Goal: Check status: Check status

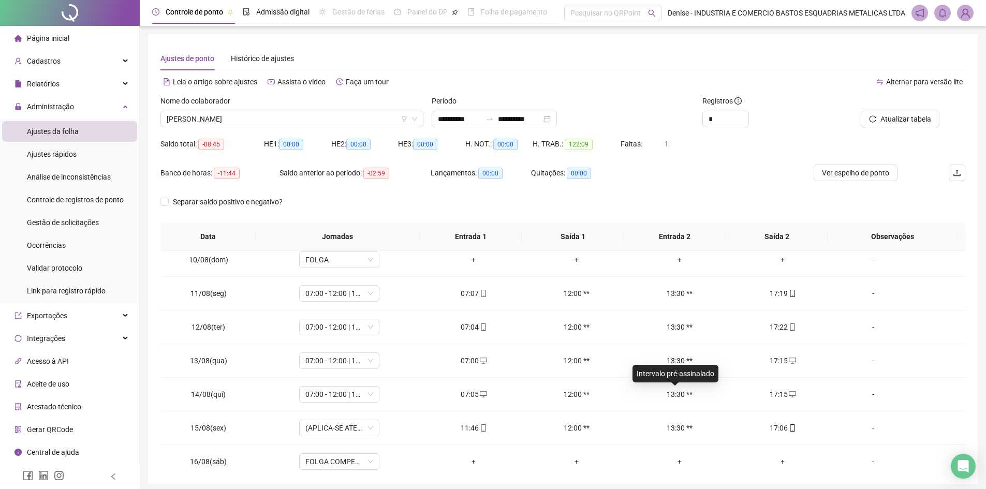
scroll to position [486, 0]
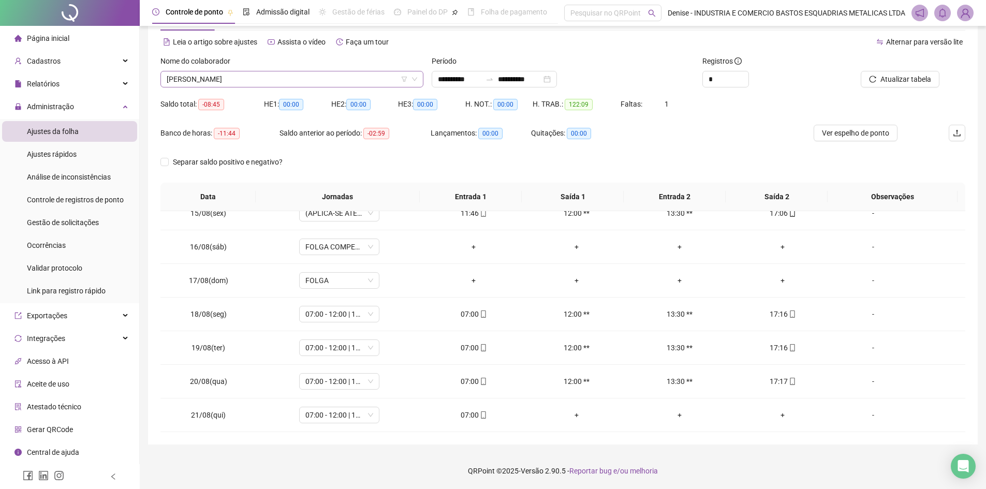
drag, startPoint x: 369, startPoint y: 78, endPoint x: 355, endPoint y: 82, distance: 14.1
click at [369, 78] on span "[PERSON_NAME]" at bounding box center [292, 79] width 251 height 16
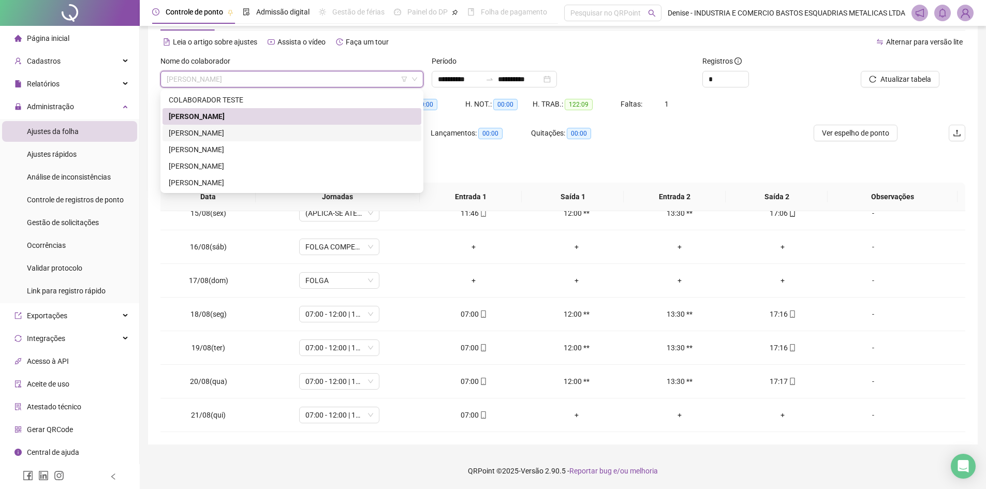
click at [222, 131] on div "[PERSON_NAME]" at bounding box center [292, 132] width 246 height 11
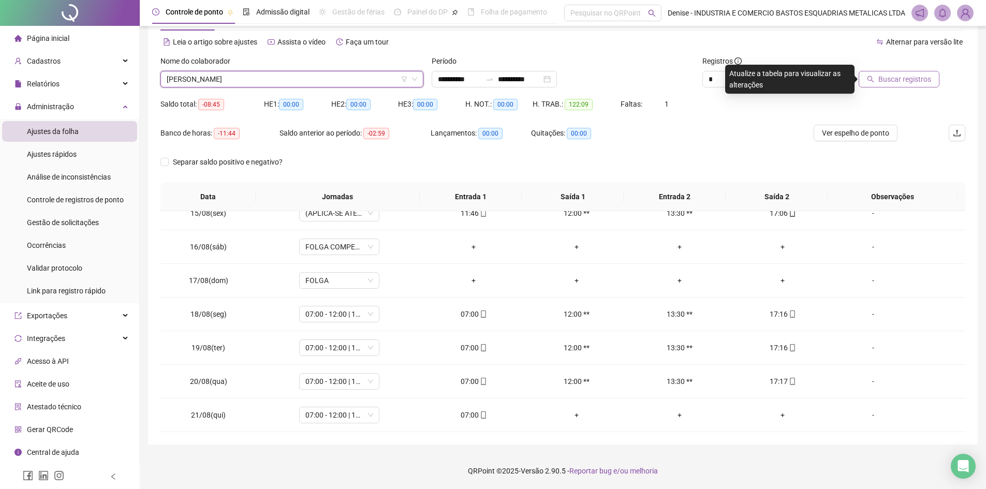
click at [906, 83] on span "Buscar registros" at bounding box center [904, 79] width 53 height 11
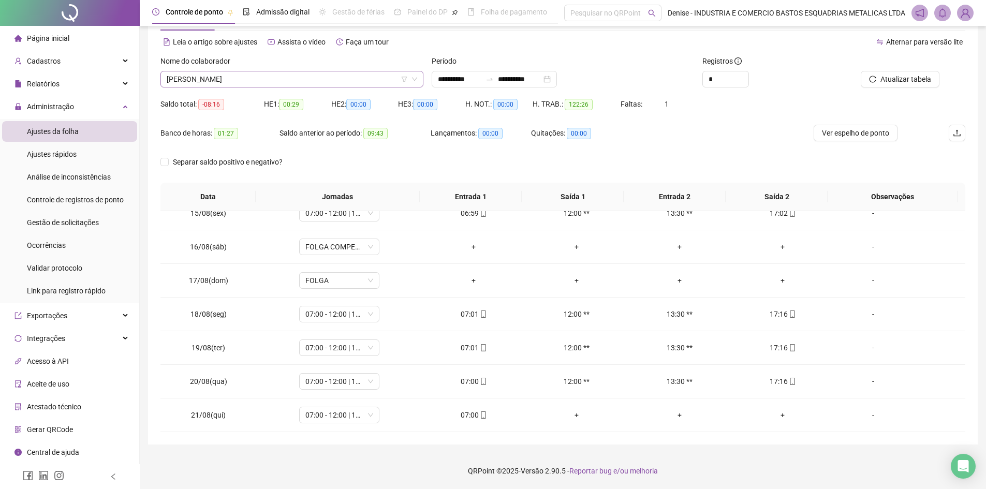
click at [324, 78] on span "[PERSON_NAME]" at bounding box center [292, 79] width 251 height 16
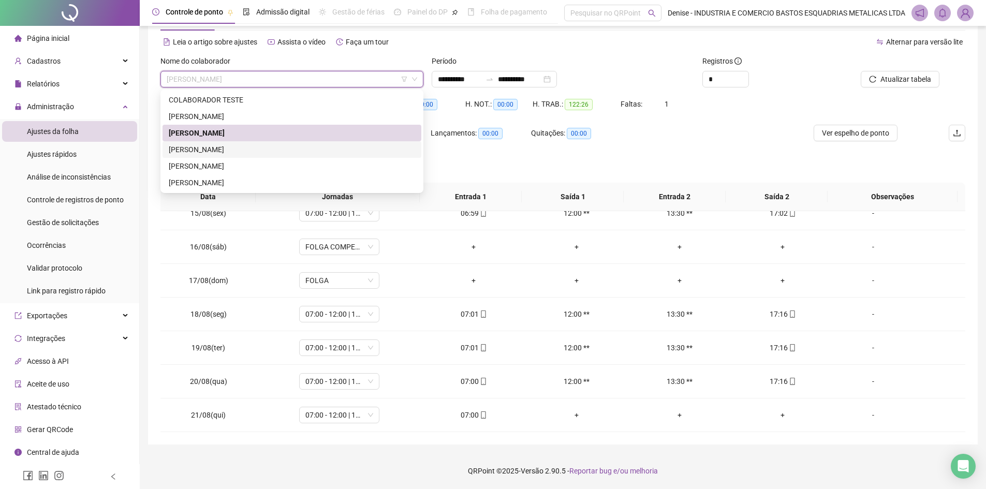
click at [238, 147] on div "[PERSON_NAME]" at bounding box center [292, 149] width 246 height 11
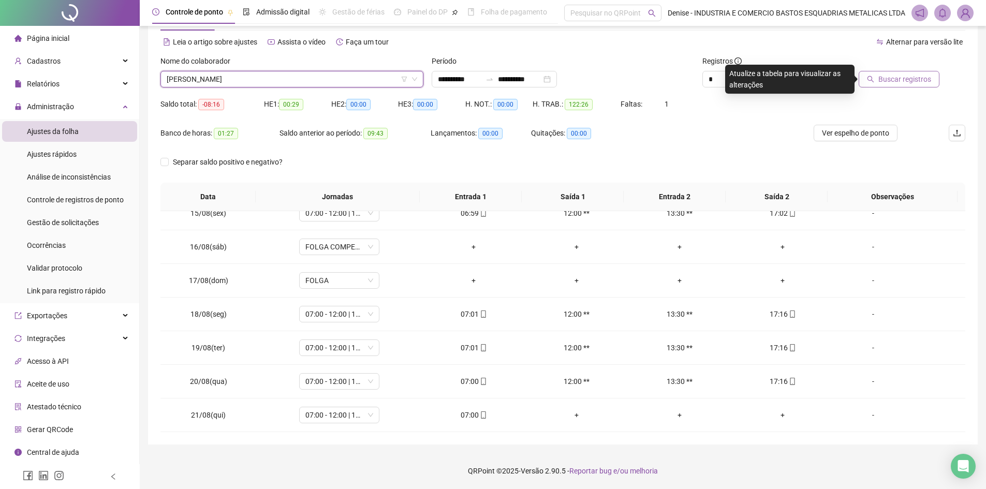
click at [896, 76] on span "Buscar registros" at bounding box center [904, 79] width 53 height 11
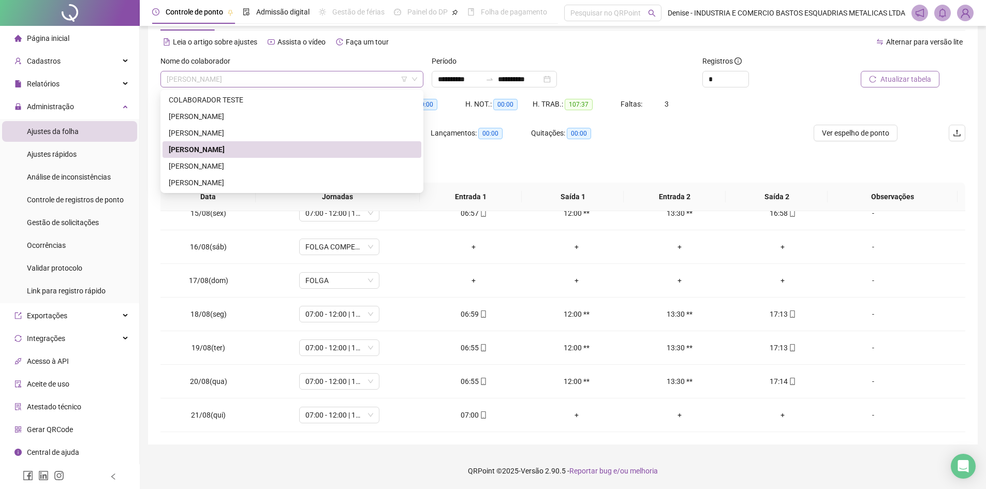
click at [339, 79] on span "[PERSON_NAME]" at bounding box center [292, 79] width 251 height 16
click at [269, 165] on div "[PERSON_NAME]" at bounding box center [292, 165] width 246 height 11
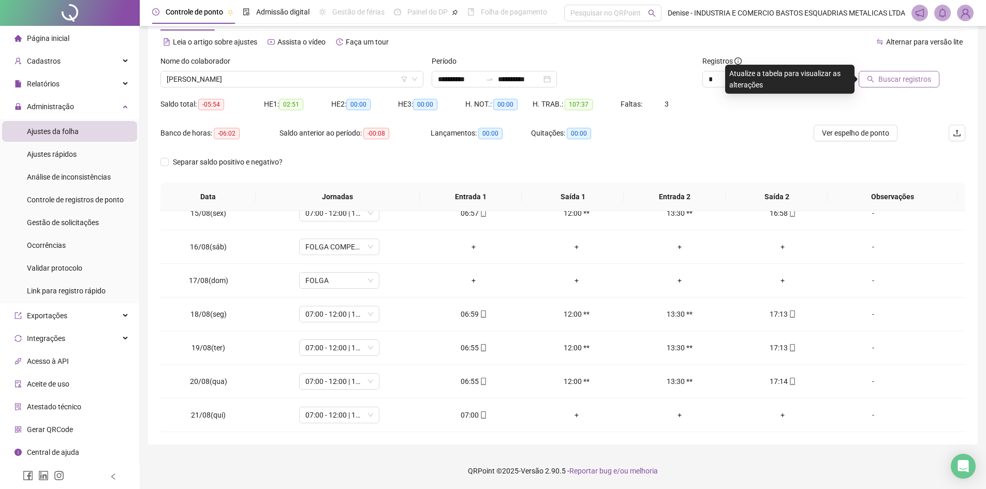
click at [916, 77] on span "Buscar registros" at bounding box center [904, 79] width 53 height 11
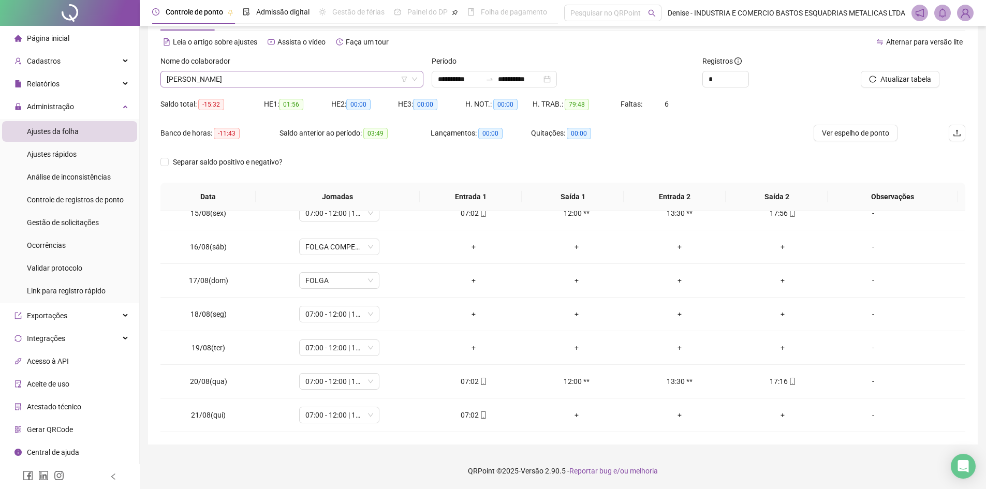
click at [360, 80] on span "[PERSON_NAME]" at bounding box center [292, 79] width 251 height 16
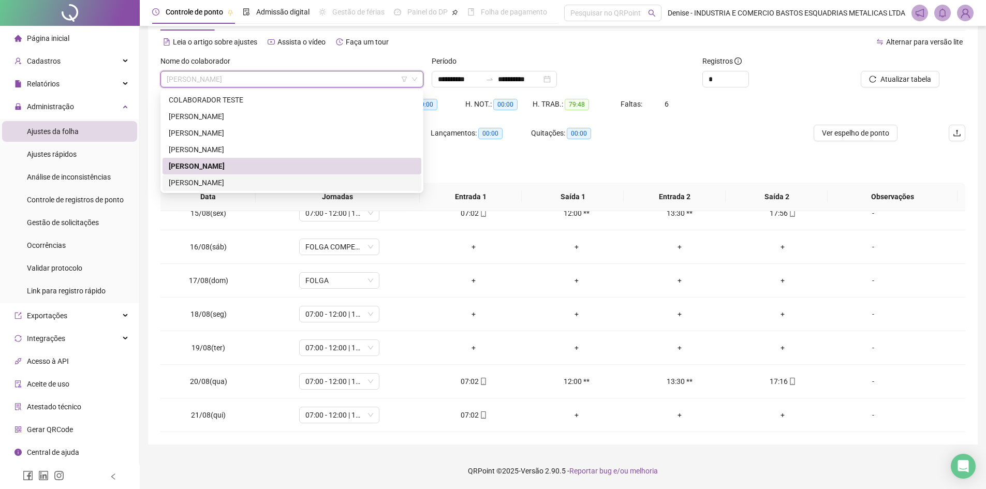
drag, startPoint x: 216, startPoint y: 182, endPoint x: 223, endPoint y: 182, distance: 6.2
click at [217, 182] on div "[PERSON_NAME]" at bounding box center [292, 182] width 246 height 11
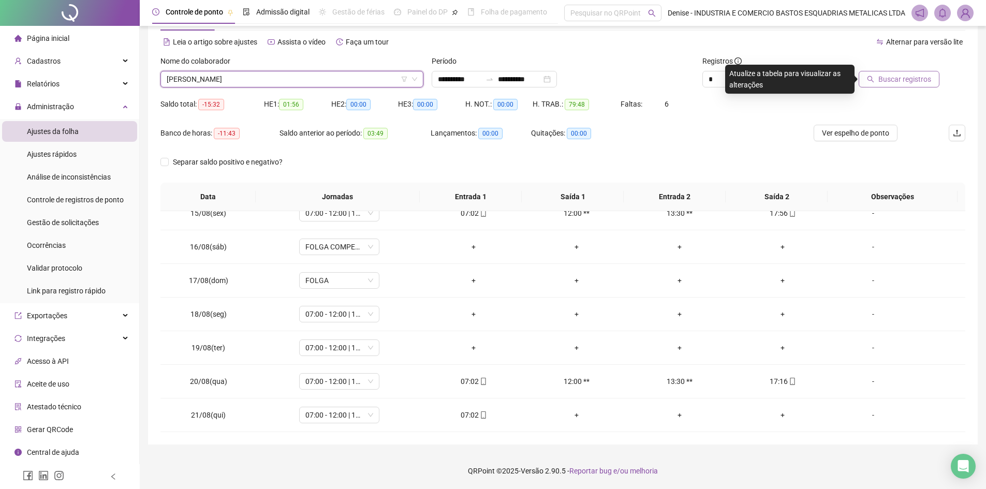
click at [896, 79] on span "Buscar registros" at bounding box center [904, 79] width 53 height 11
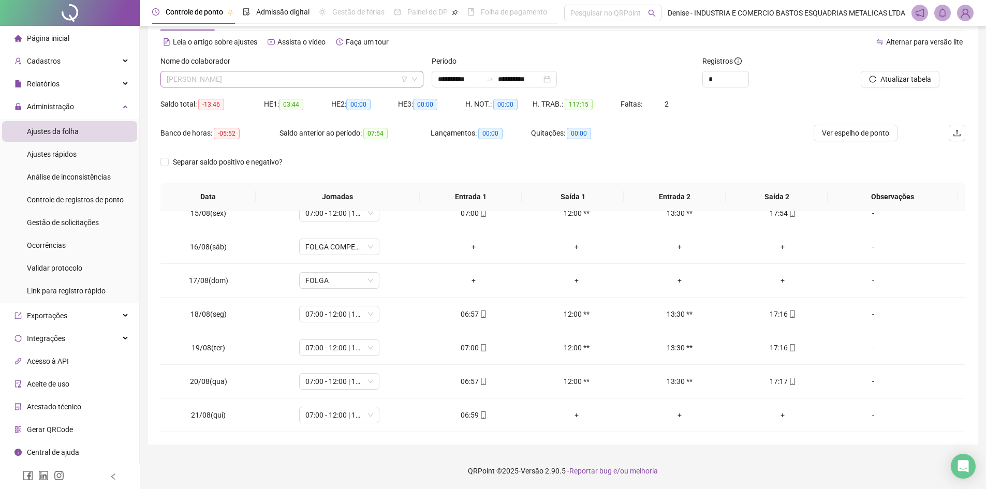
click at [335, 78] on span "[PERSON_NAME]" at bounding box center [292, 79] width 251 height 16
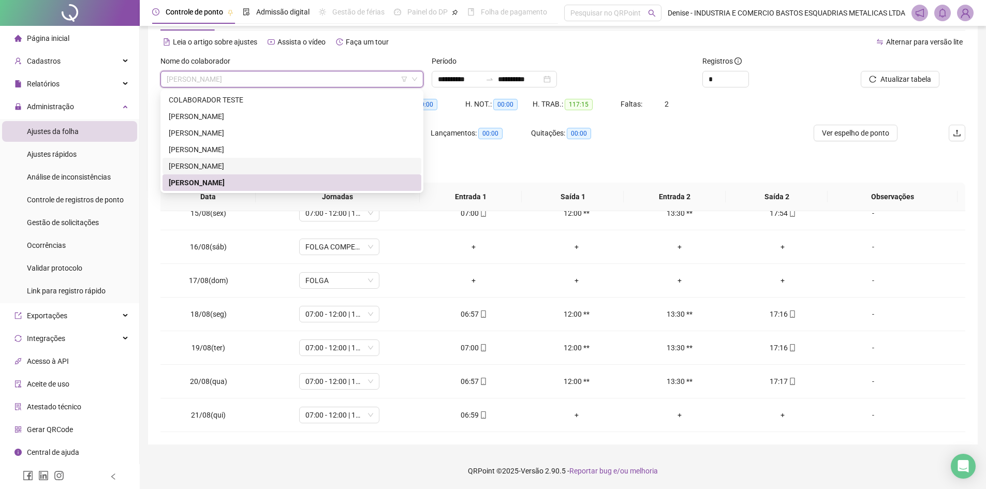
click at [563, 155] on div "Separar saldo positivo e negativo?" at bounding box center [562, 168] width 805 height 29
